Goal: Navigation & Orientation: Find specific page/section

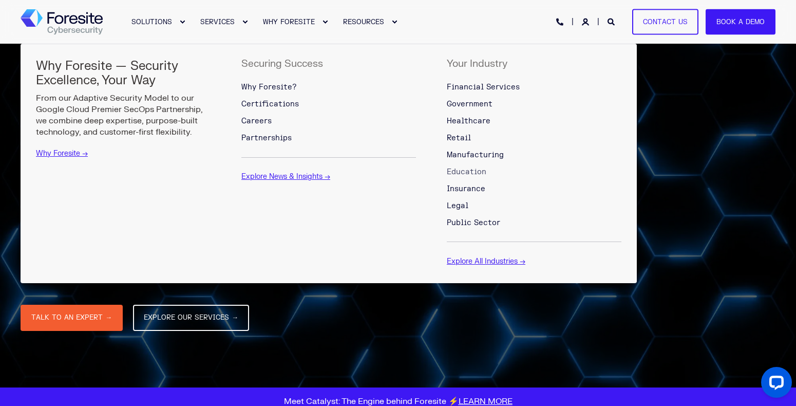
click at [472, 168] on span "Education" at bounding box center [467, 171] width 40 height 9
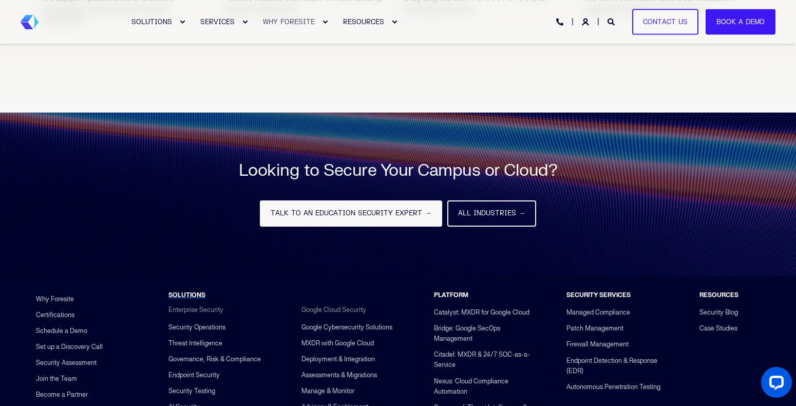
scroll to position [1532, 0]
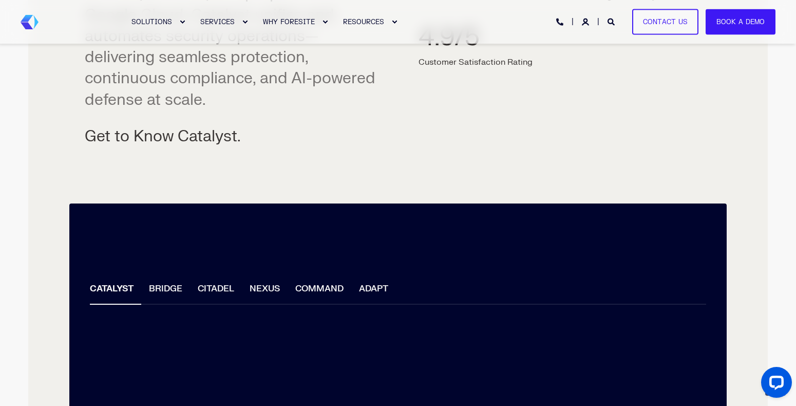
scroll to position [1078, 0]
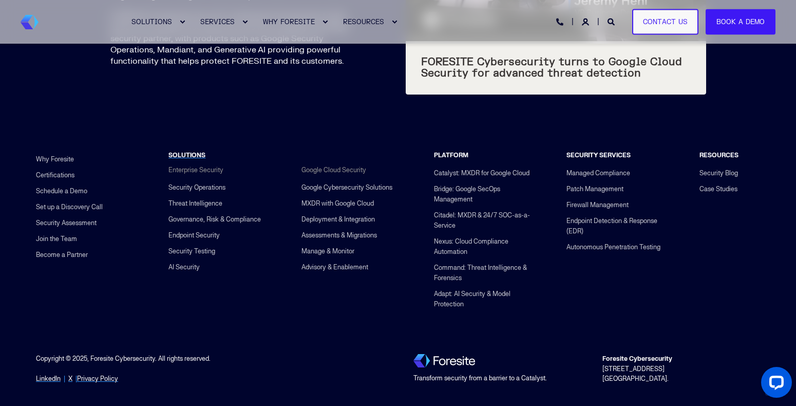
drag, startPoint x: 799, startPoint y: 126, endPoint x: 22, endPoint y: 25, distance: 783.4
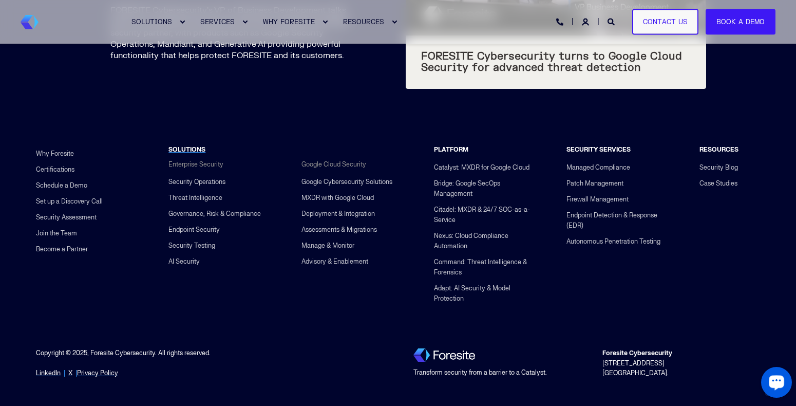
scroll to position [3998, 0]
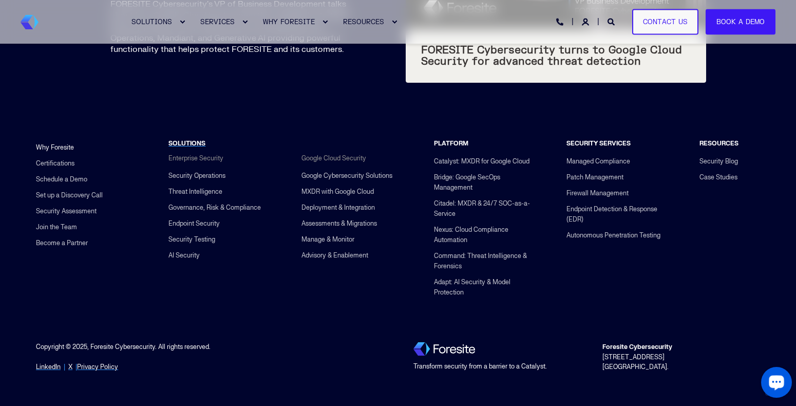
click at [56, 139] on link "Why Foresite" at bounding box center [55, 147] width 38 height 16
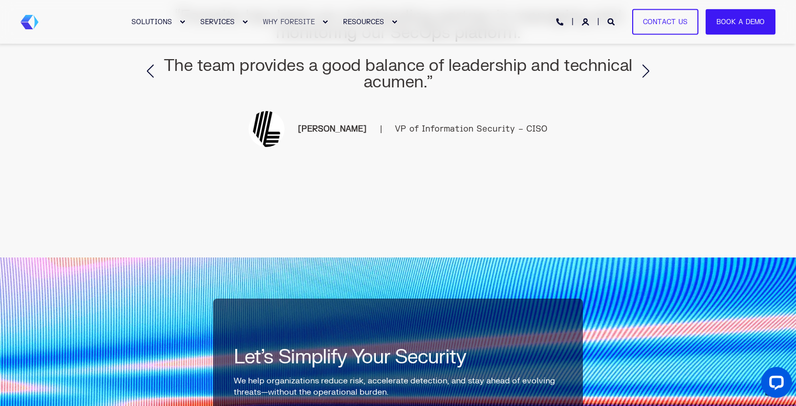
scroll to position [2002, 0]
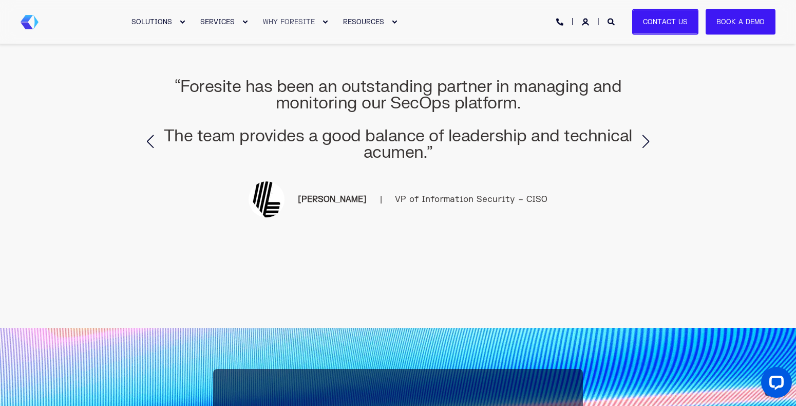
click at [674, 30] on link "Contact Us" at bounding box center [665, 22] width 66 height 26
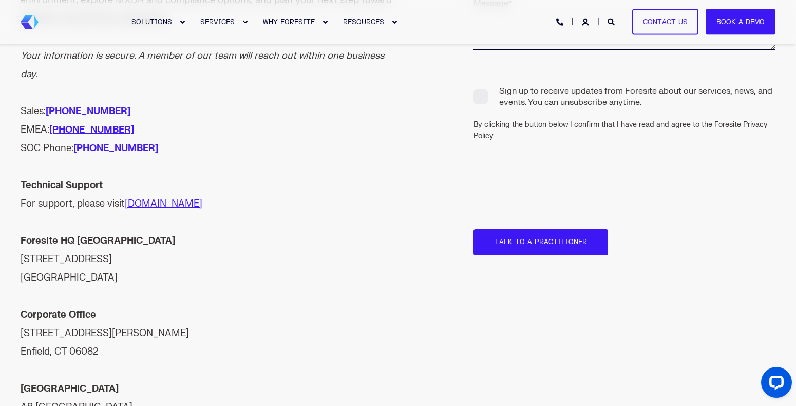
scroll to position [51, 0]
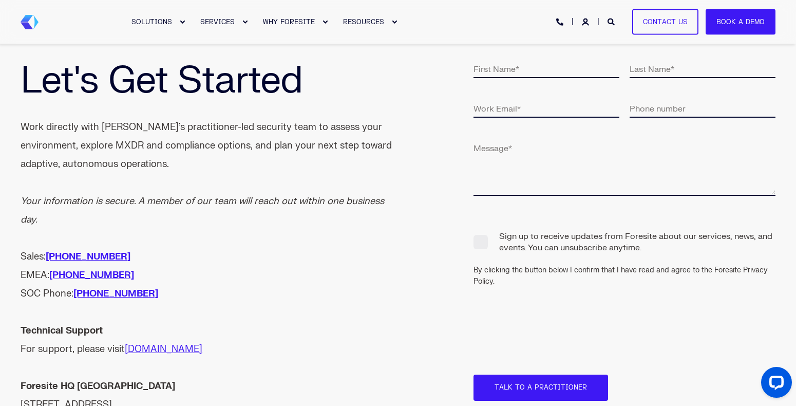
click at [31, 25] on img "Back to Home" at bounding box center [30, 22] width 18 height 14
